Goal: Task Accomplishment & Management: Use online tool/utility

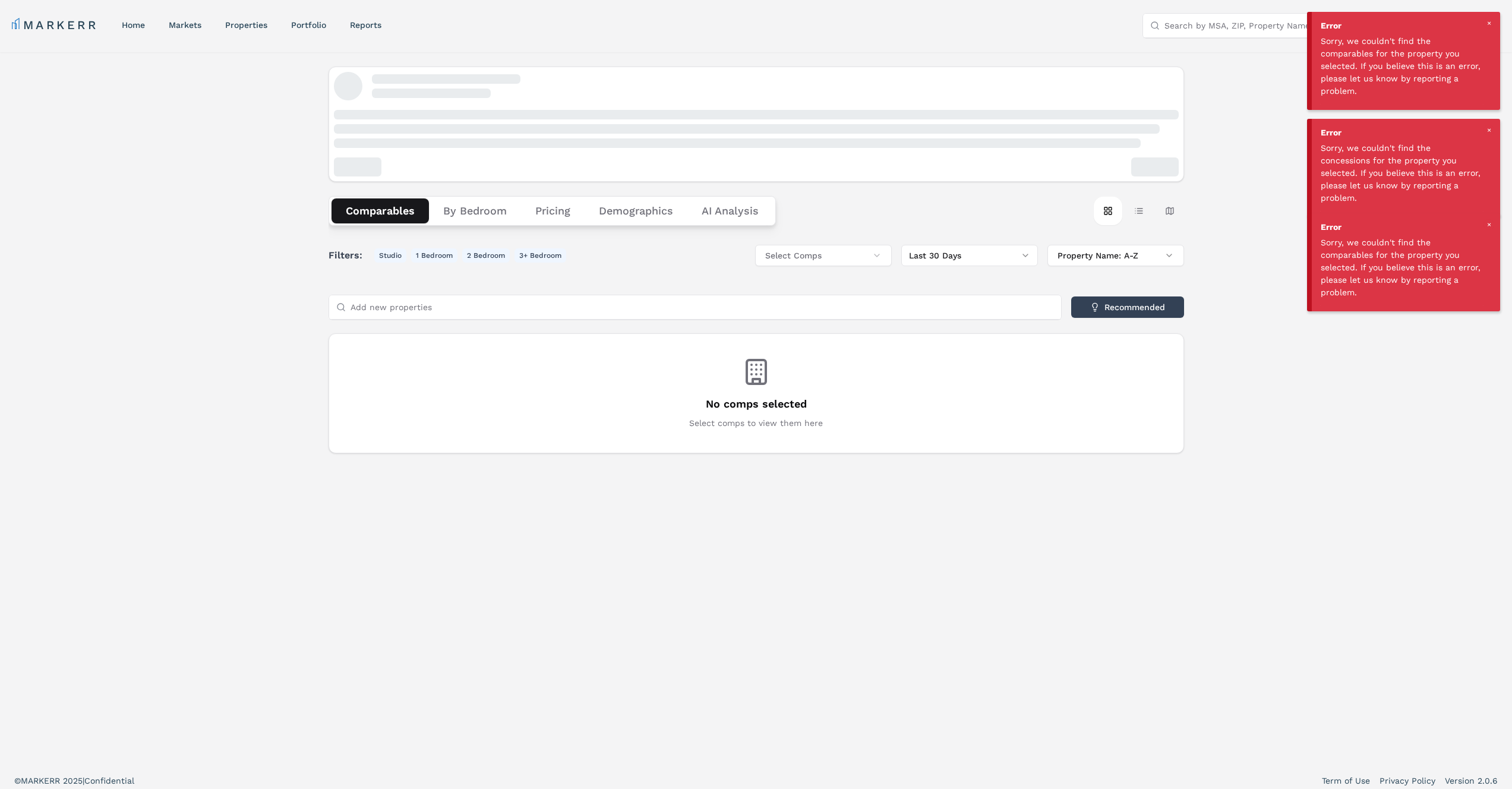
click at [583, 128] on div at bounding box center [747, 129] width 826 height 10
